Goal: Find contact information: Find contact information

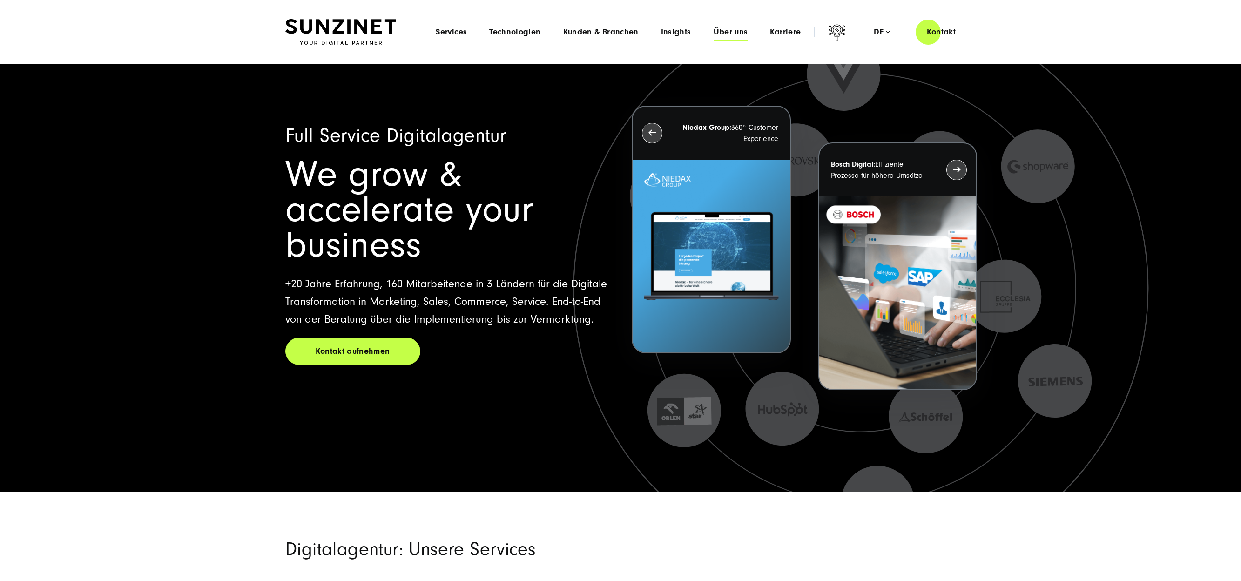
click at [722, 34] on span "Über uns" at bounding box center [730, 31] width 34 height 9
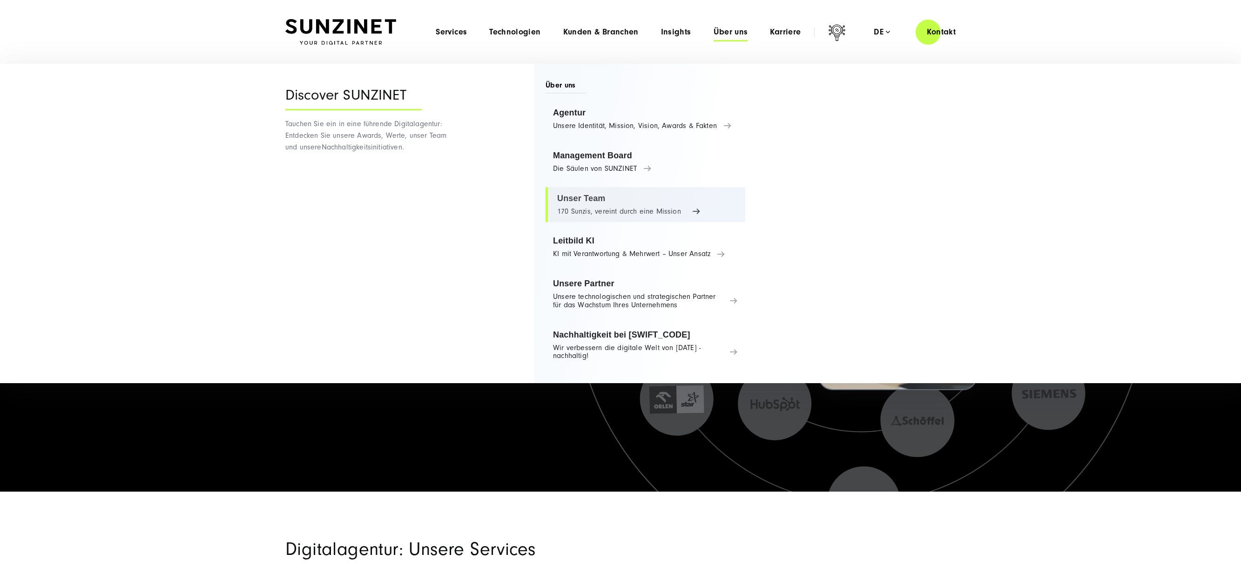
click at [603, 202] on link "Unser Team 170 Sunzis, vereint durch eine Mission" at bounding box center [645, 204] width 200 height 35
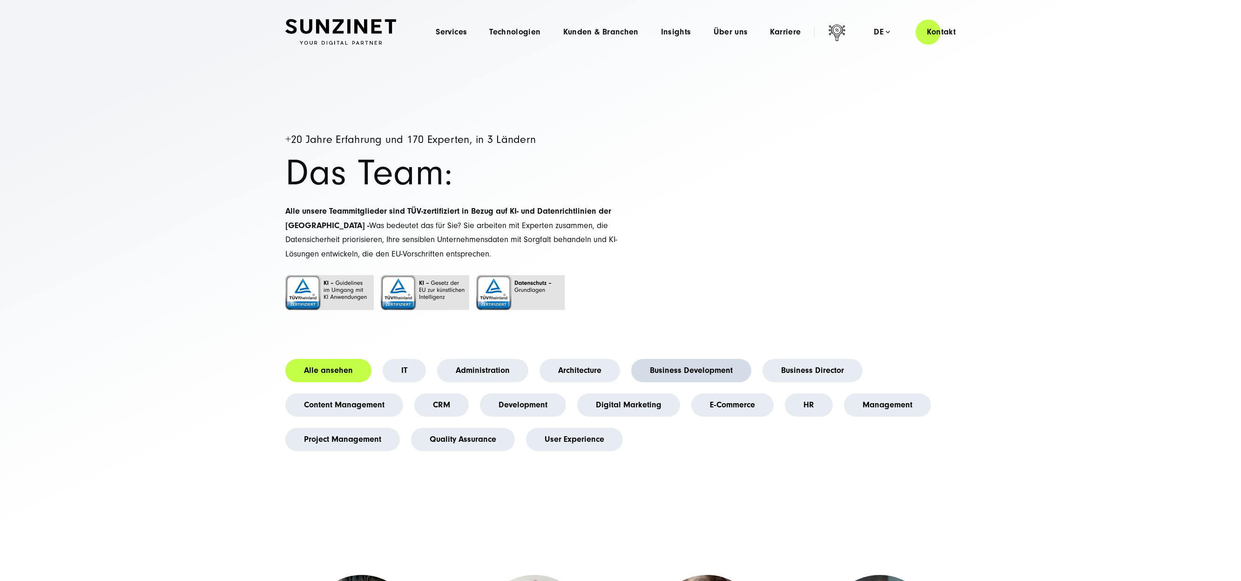
click at [670, 368] on link "Business Development" at bounding box center [691, 370] width 120 height 23
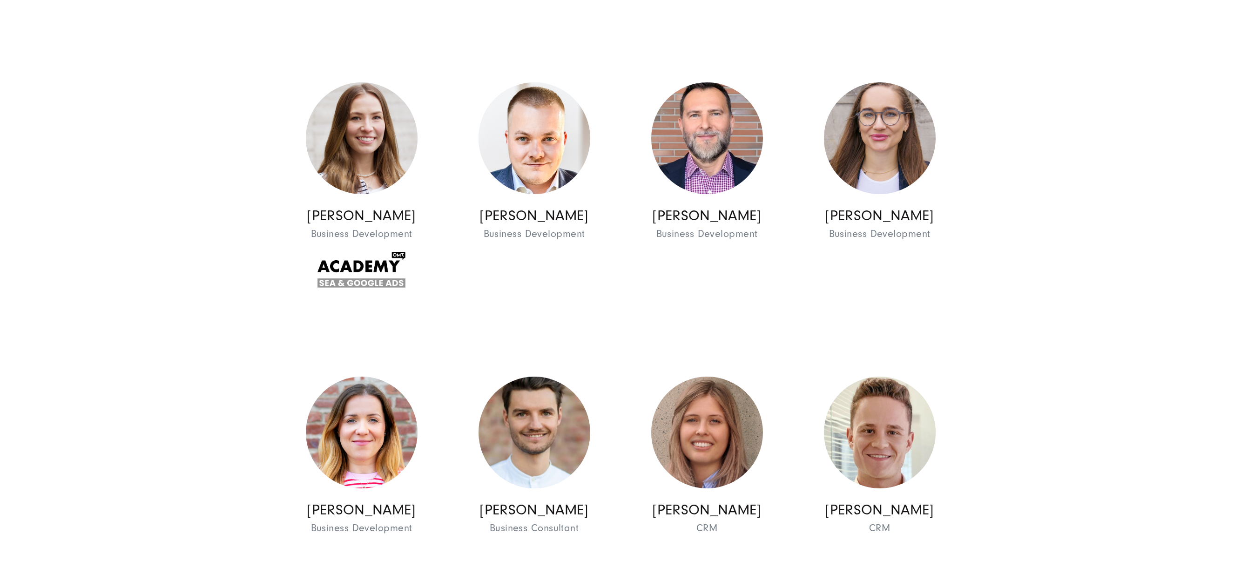
scroll to position [1210, 0]
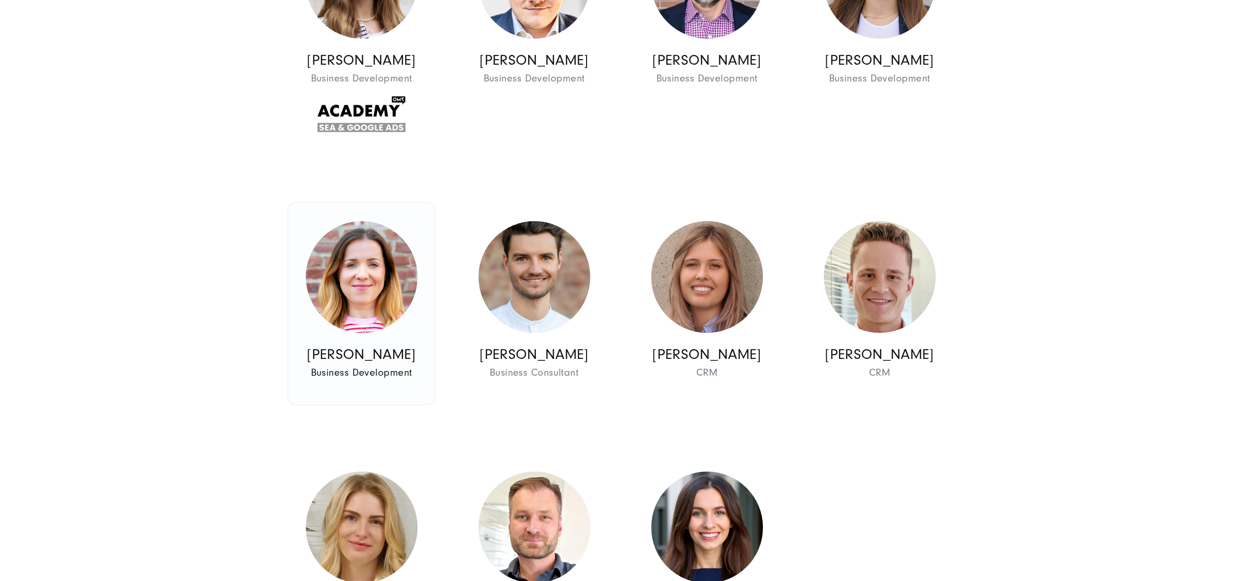
click at [369, 287] on img at bounding box center [362, 277] width 112 height 112
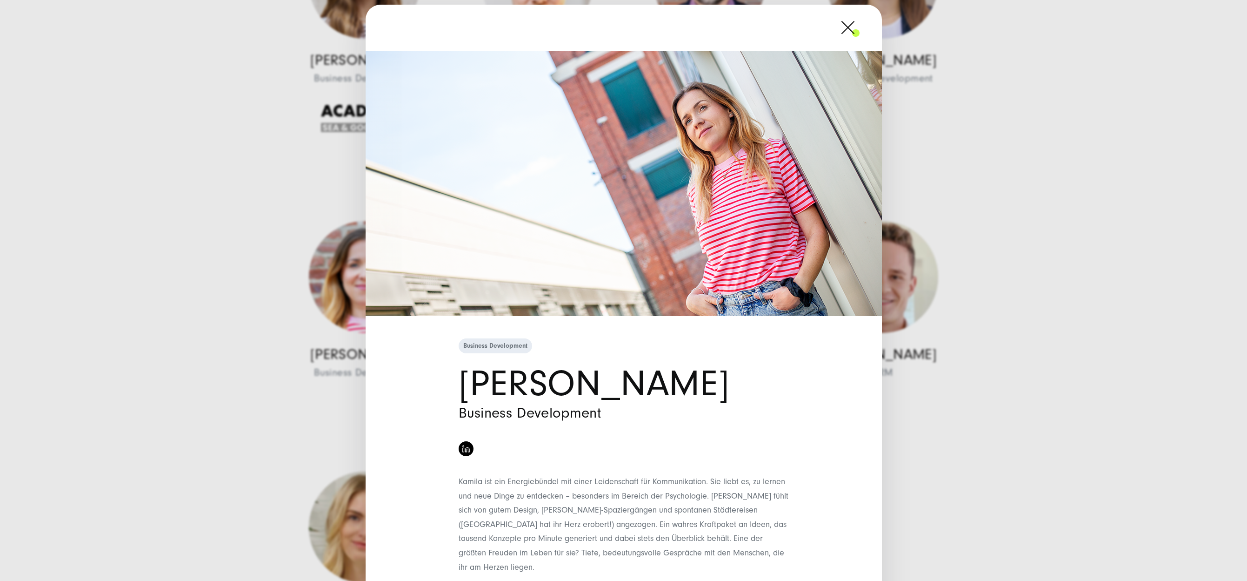
click at [286, 277] on div "Business Development Kamila Śnieg Business Development" at bounding box center [623, 290] width 1247 height 581
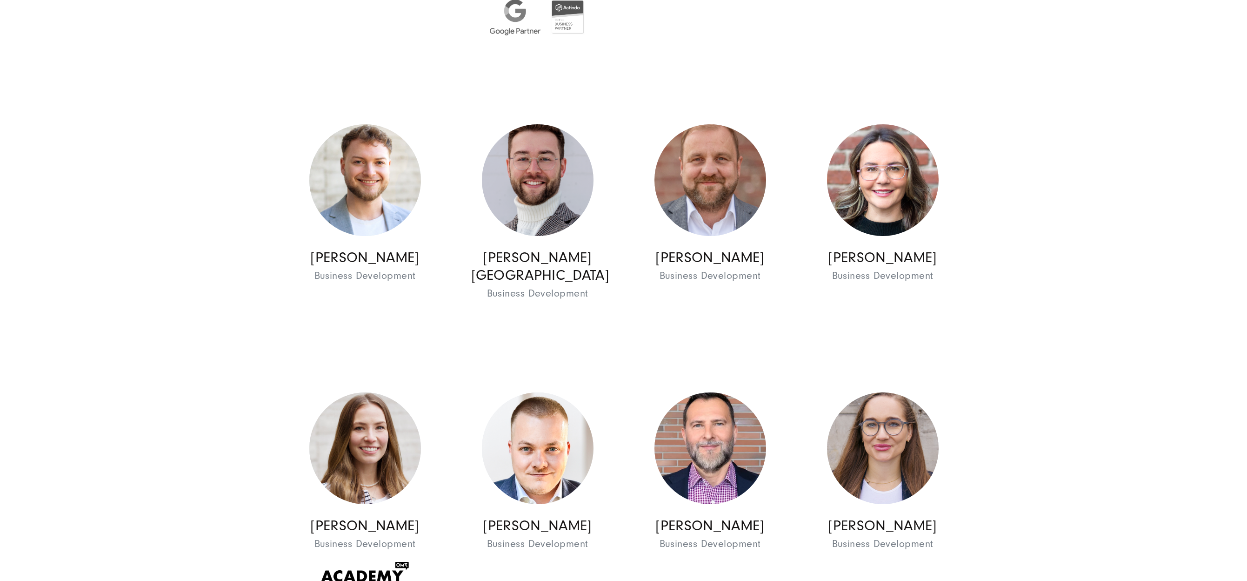
scroll to position [884, 0]
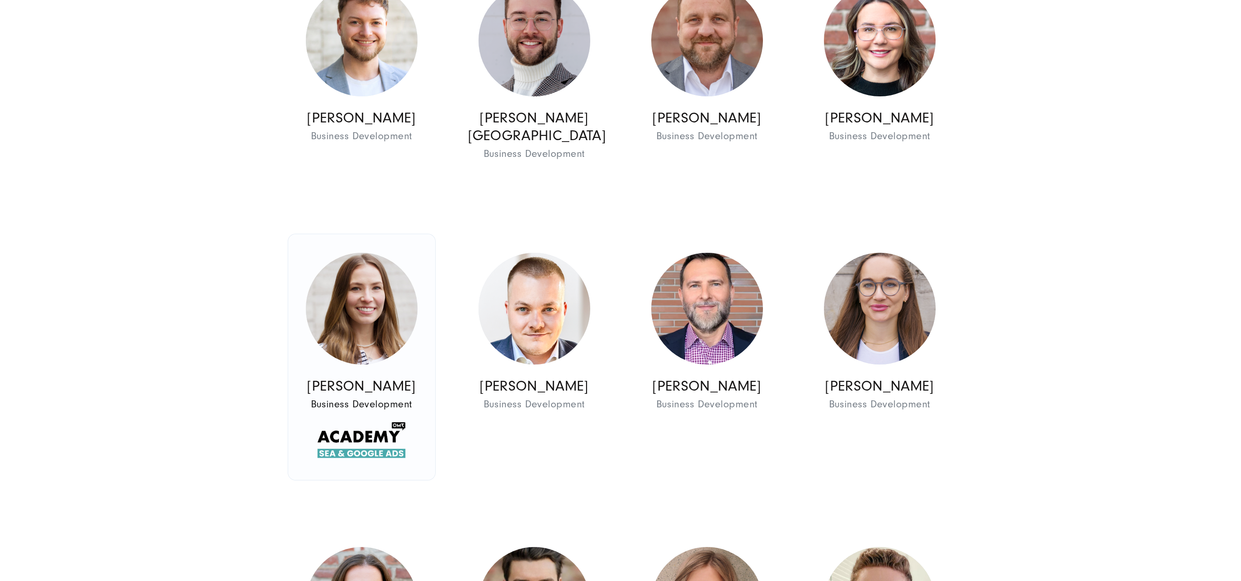
click at [332, 306] on img at bounding box center [362, 309] width 112 height 112
